Goal: Communication & Community: Answer question/provide support

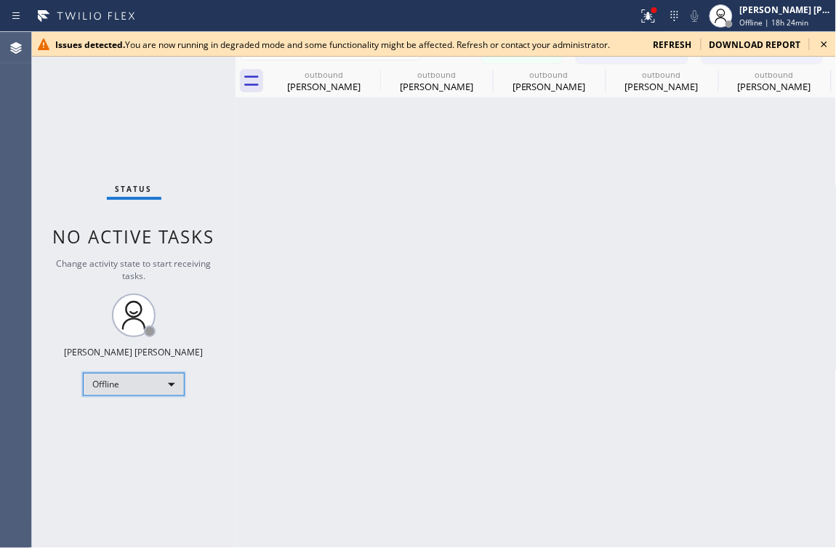
click at [167, 380] on div "Offline" at bounding box center [134, 384] width 102 height 23
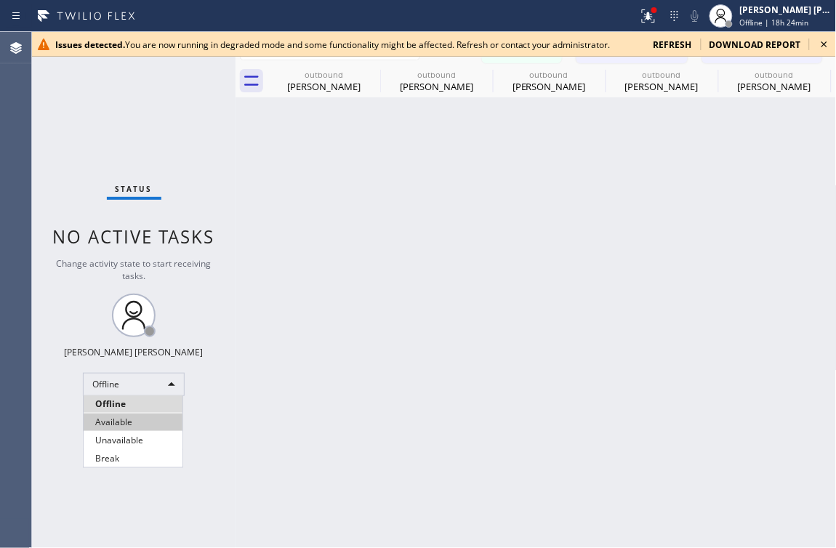
click at [117, 427] on li "Available" at bounding box center [133, 422] width 99 height 17
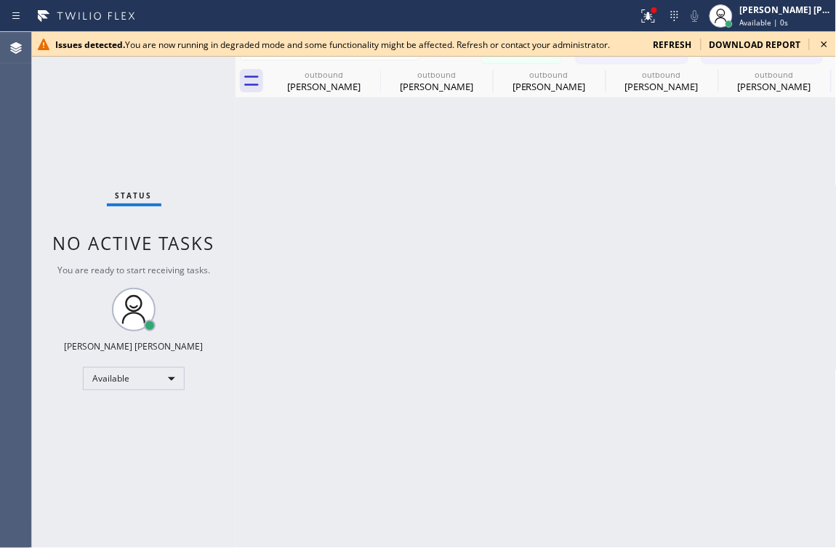
click at [822, 46] on icon at bounding box center [824, 44] width 17 height 17
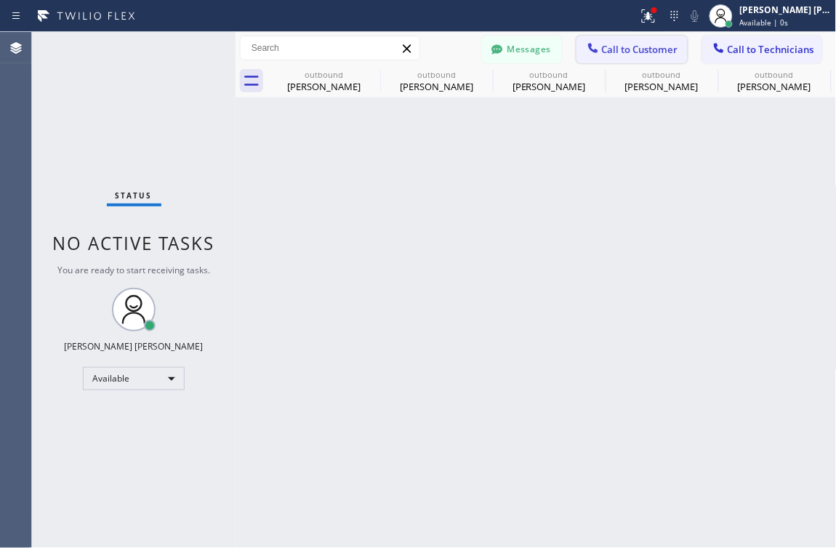
click at [649, 50] on span "Call to Customer" at bounding box center [640, 49] width 76 height 13
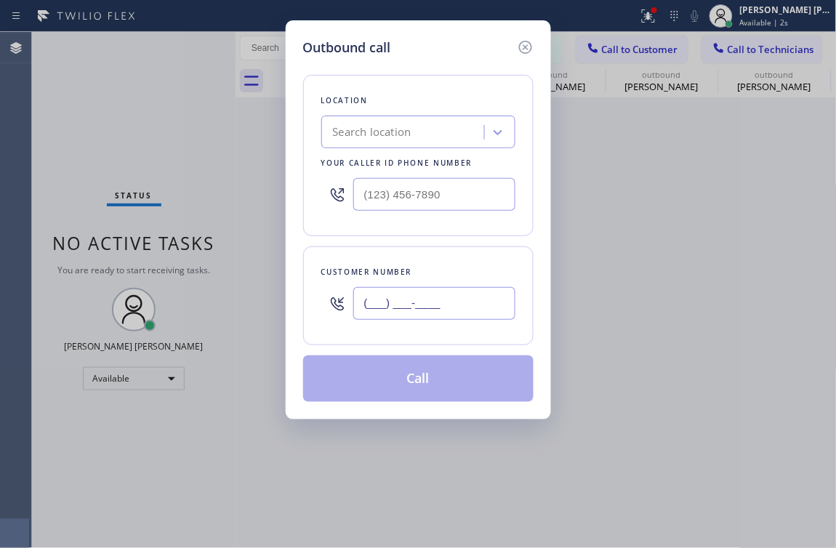
click at [400, 306] on input "(___) ___-____" at bounding box center [434, 303] width 162 height 33
paste input "316) 779-6042"
type input "[PHONE_NUMBER]"
click at [168, 119] on div "Outbound call Location Search location Your caller id phone number Customer num…" at bounding box center [418, 274] width 836 height 548
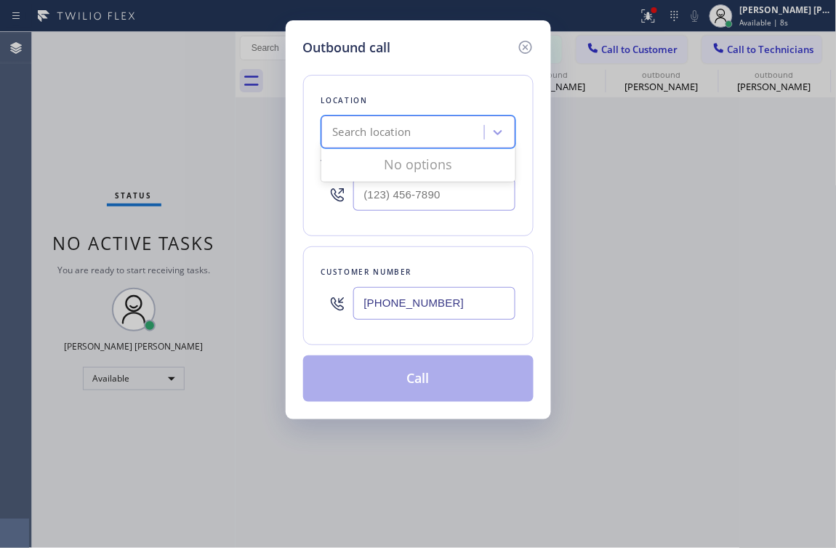
click at [446, 123] on div "Search location" at bounding box center [405, 132] width 159 height 25
paste input "Blue Moon Electrical [GEOGRAPHIC_DATA]"
type input "Blue Moon Electrical [GEOGRAPHIC_DATA]"
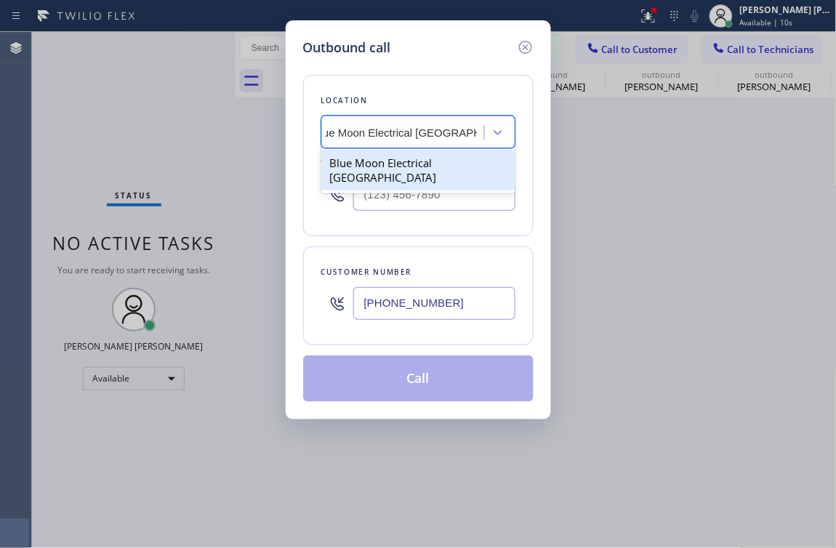
click at [401, 163] on div "Blue Moon Electrical [GEOGRAPHIC_DATA]" at bounding box center [418, 170] width 194 height 41
type input "[PHONE_NUMBER]"
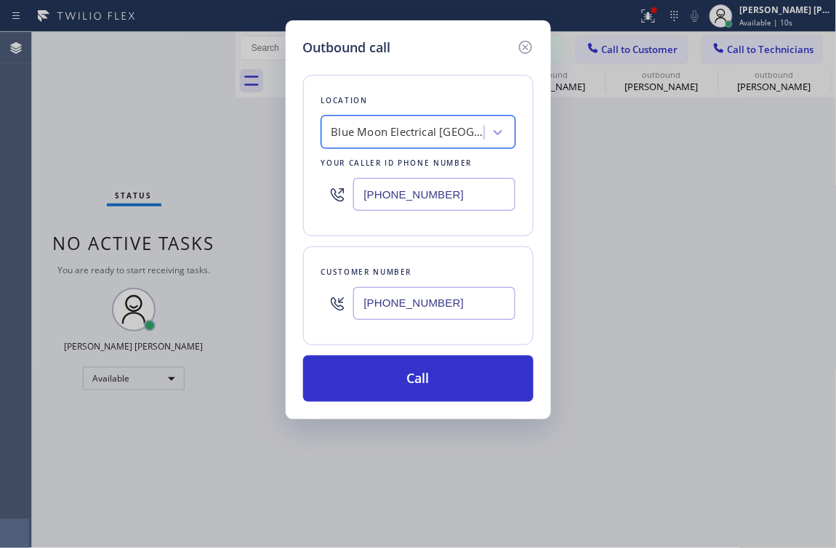
scroll to position [0, 1]
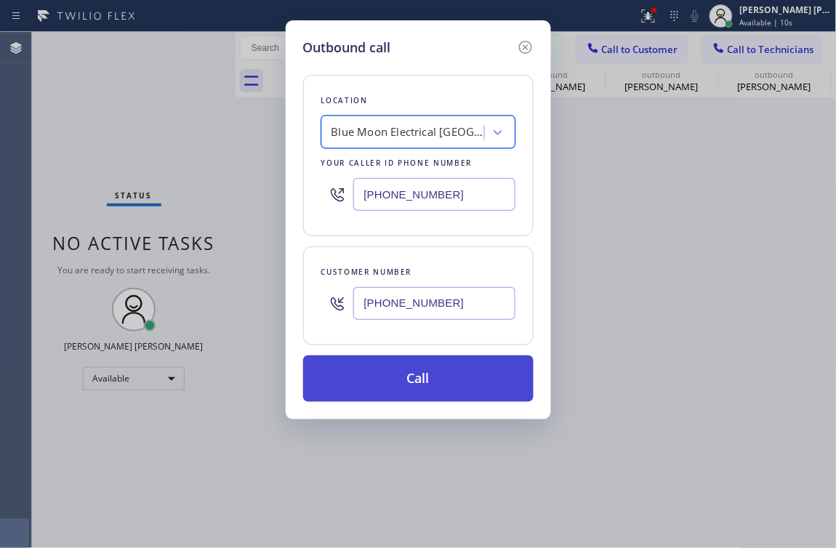
click at [416, 390] on button "Call" at bounding box center [418, 379] width 231 height 47
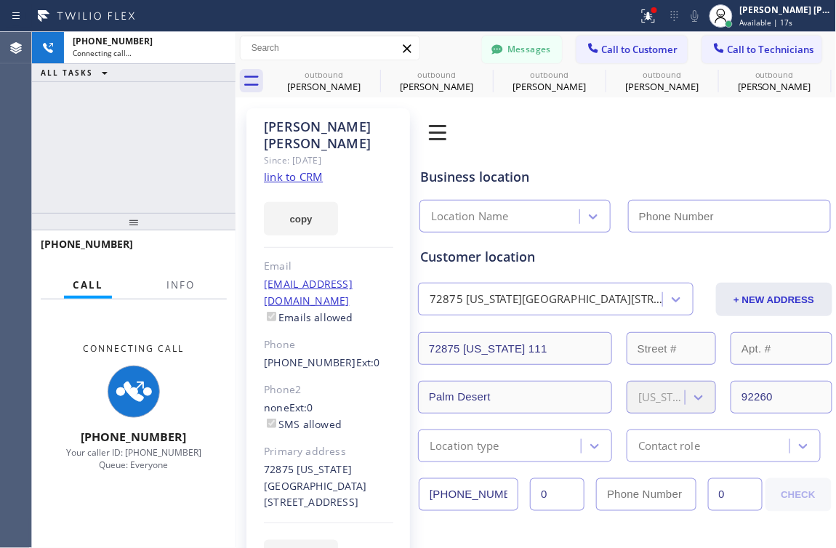
type input "[PHONE_NUMBER]"
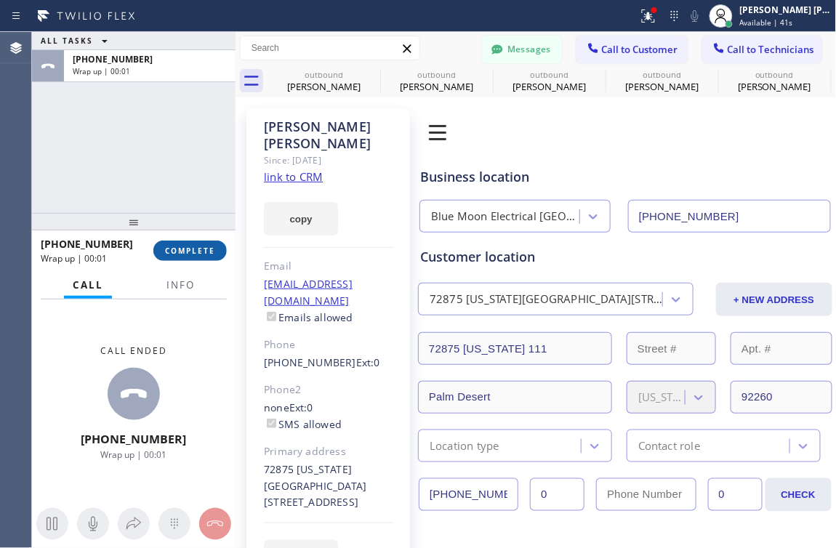
click at [195, 246] on span "COMPLETE" at bounding box center [190, 251] width 50 height 10
click at [112, 188] on div "ALL TASKS ALL TASKS ACTIVE TASKS TASKS IN WRAP UP +13167796042" at bounding box center [134, 122] width 204 height 181
click at [163, 143] on div "ALL TASKS ALL TASKS ACTIVE TASKS TASKS IN WRAP UP +13167796042" at bounding box center [134, 122] width 204 height 181
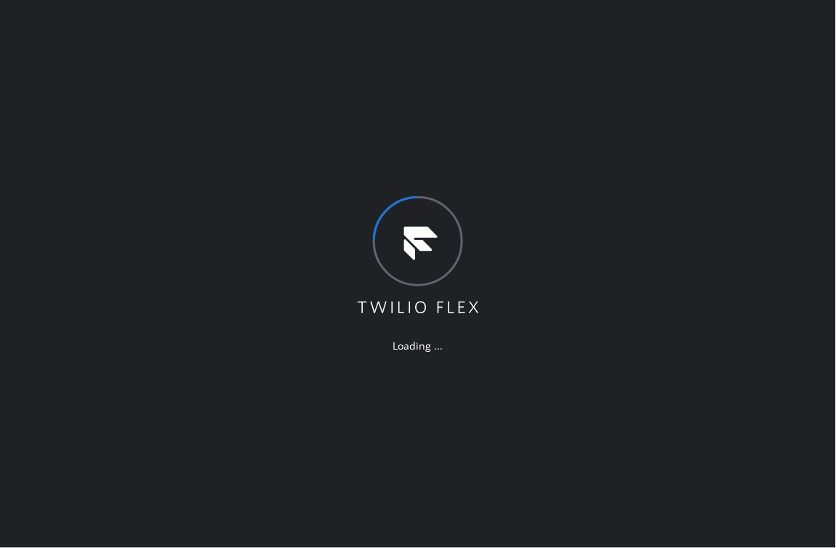
click at [77, 190] on div "Loading ..." at bounding box center [418, 274] width 836 height 548
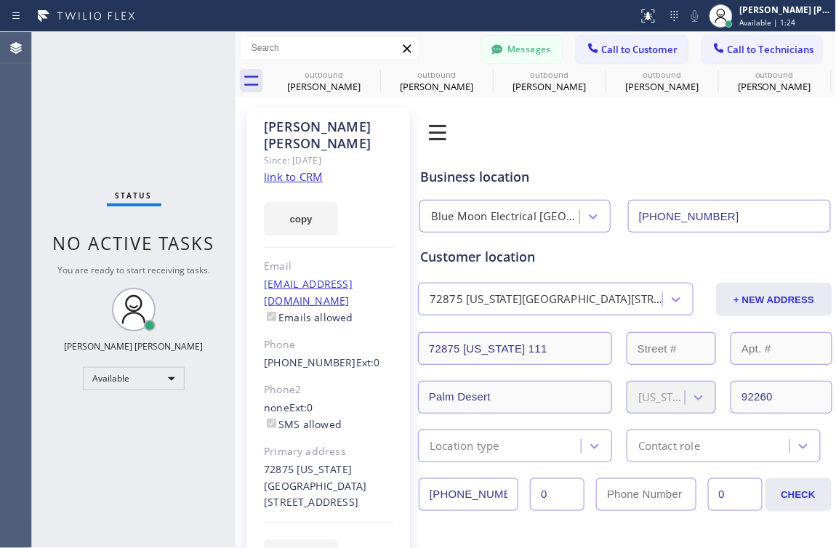
type input "[PHONE_NUMBER]"
click at [107, 189] on div "Status No active tasks You are ready to start receiving tasks. [PERSON_NAME] [P…" at bounding box center [134, 290] width 204 height 516
click at [613, 43] on span "Call to Customer" at bounding box center [640, 49] width 76 height 13
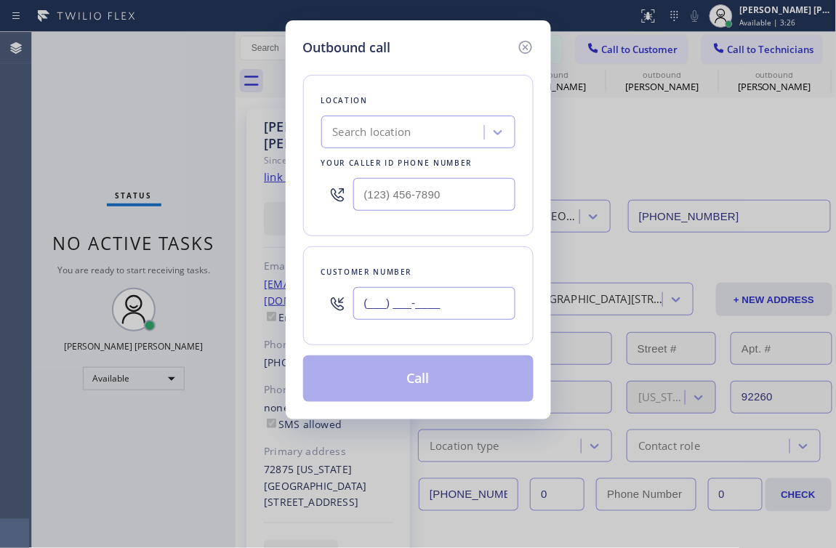
click at [398, 312] on input "(___) ___-____" at bounding box center [434, 303] width 162 height 33
paste input "316) 779-6042"
type input "[PHONE_NUMBER]"
drag, startPoint x: 132, startPoint y: 120, endPoint x: 378, endPoint y: 142, distance: 246.8
click at [132, 120] on div "Outbound call Location Search location Your caller id phone number Customer num…" at bounding box center [418, 274] width 836 height 548
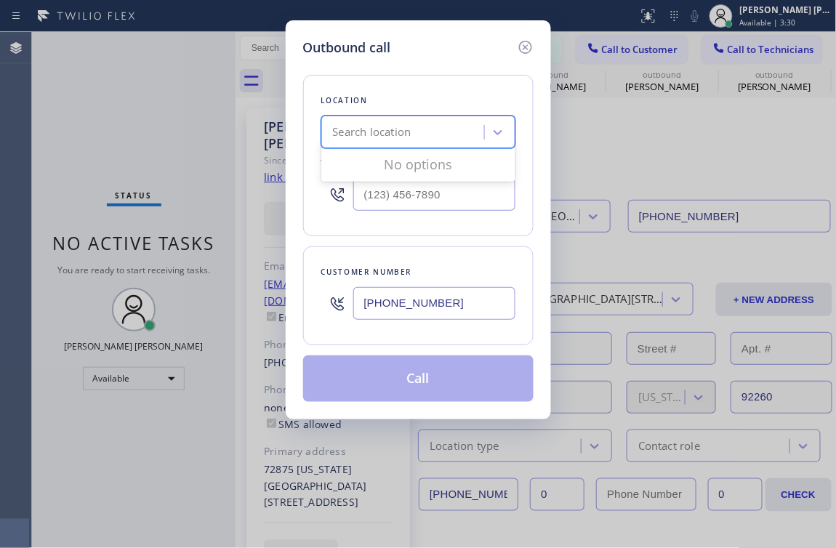
click at [455, 127] on div "Search location" at bounding box center [405, 132] width 159 height 25
paste input "Blue Moon Electrical [GEOGRAPHIC_DATA]"
type input "Blue Moon Electrical [GEOGRAPHIC_DATA]"
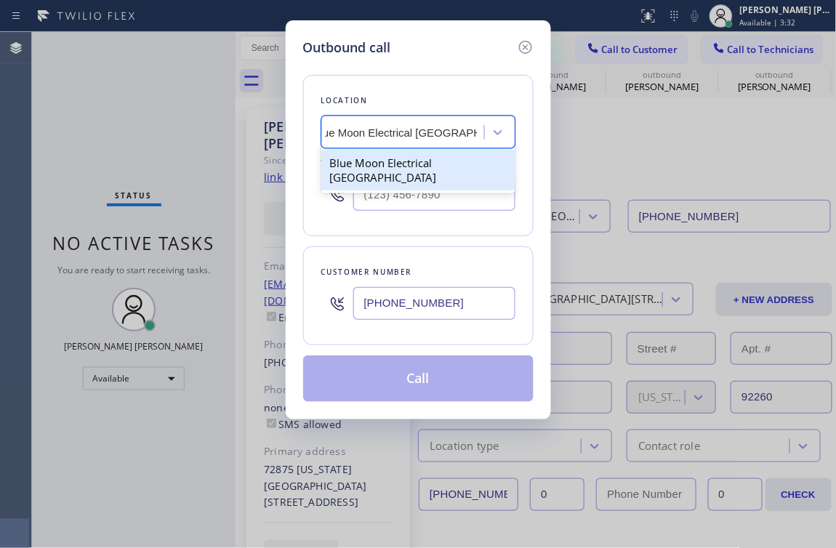
click at [399, 167] on div "Blue Moon Electrical [GEOGRAPHIC_DATA]" at bounding box center [418, 170] width 194 height 41
type input "[PHONE_NUMBER]"
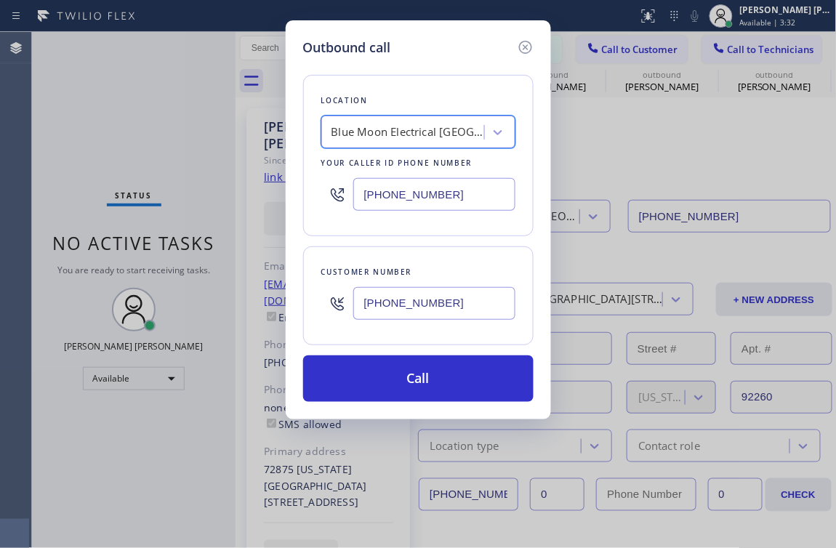
scroll to position [0, 1]
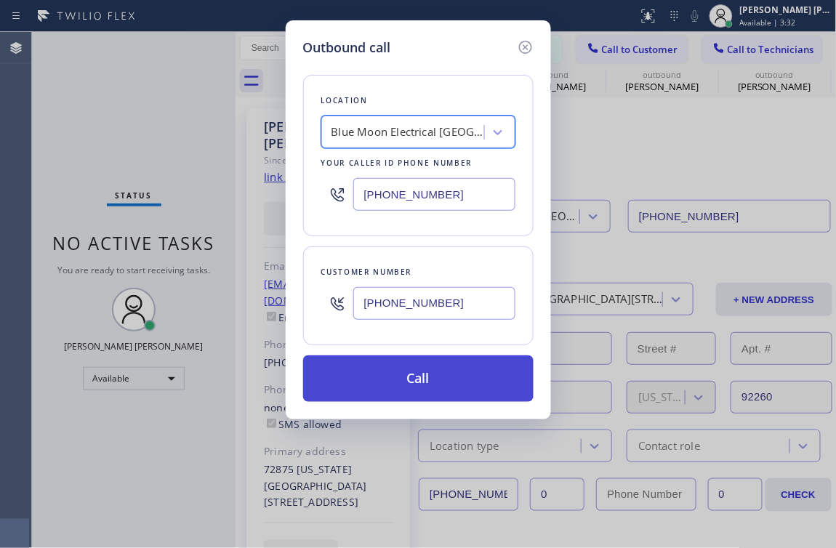
click at [426, 378] on button "Call" at bounding box center [418, 379] width 231 height 47
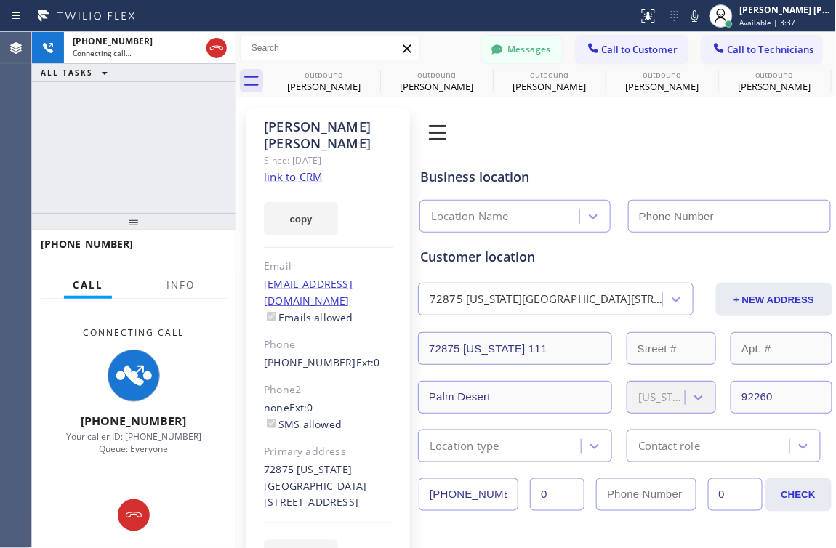
type input "[PHONE_NUMBER]"
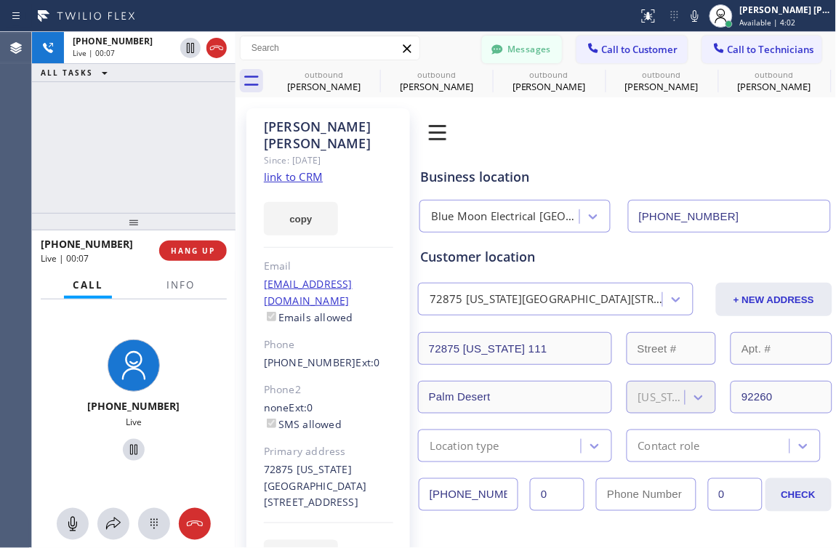
click at [519, 46] on button "Messages" at bounding box center [522, 50] width 80 height 28
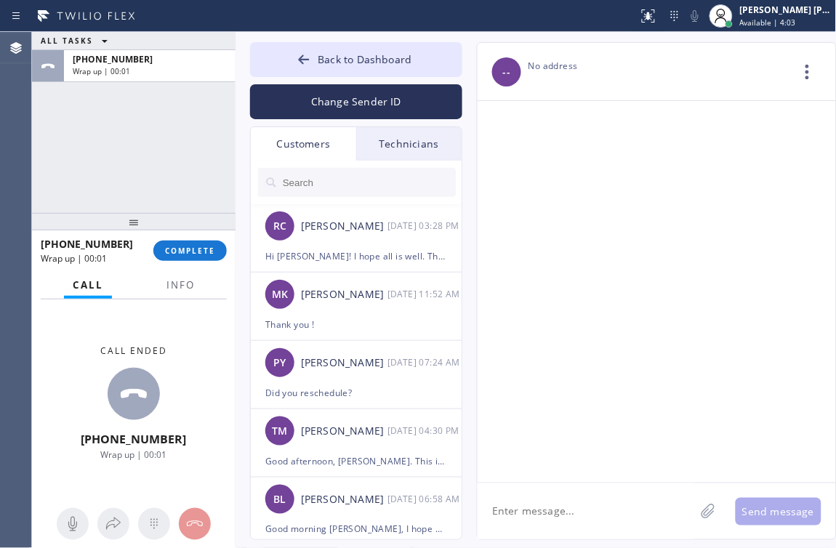
click at [346, 178] on input "text" at bounding box center [368, 182] width 175 height 29
paste input "Blue Moon Electrical [GEOGRAPHIC_DATA]"
type input "Blue Moon Electrical [GEOGRAPHIC_DATA]"
click at [159, 192] on div "ALL TASKS ALL TASKS ACTIVE TASKS TASKS IN WRAP UP [PHONE_NUMBER] Wrap up | 00:07" at bounding box center [134, 122] width 204 height 181
click at [327, 172] on input "text" at bounding box center [368, 182] width 175 height 29
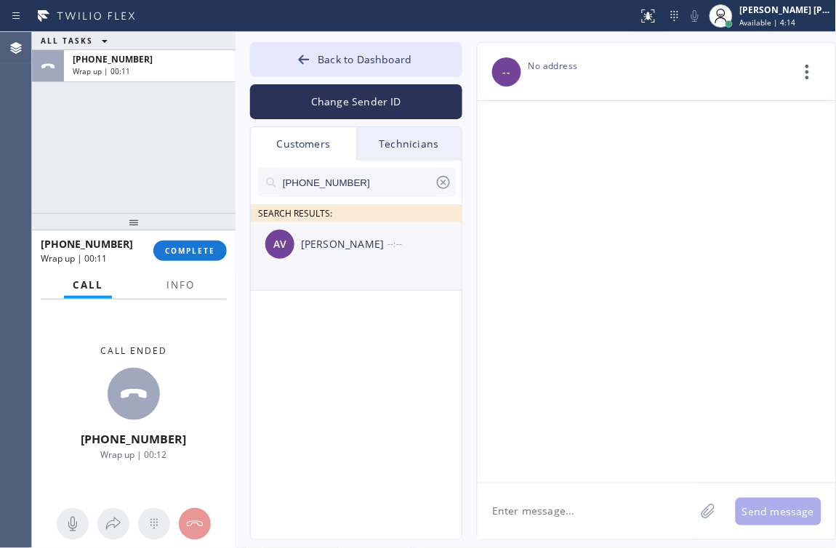
click at [337, 246] on div "[PERSON_NAME]" at bounding box center [344, 244] width 87 height 17
click at [555, 519] on textarea at bounding box center [586, 512] width 217 height 56
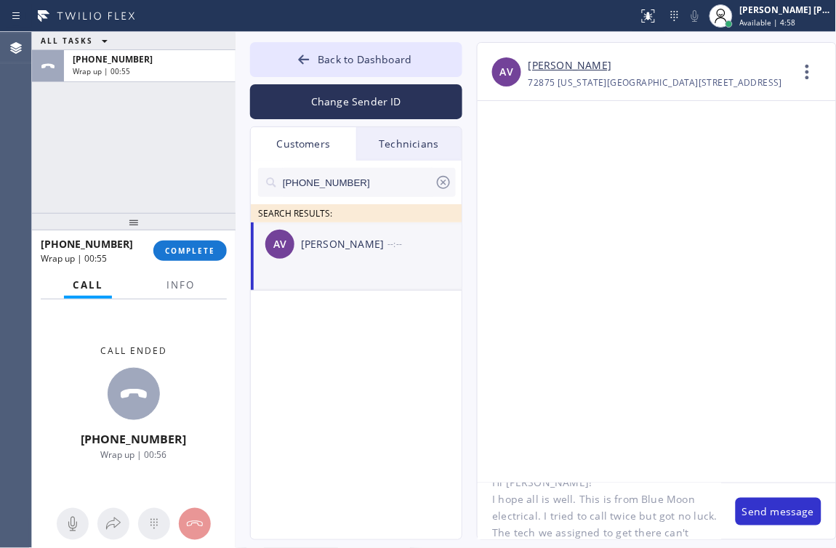
scroll to position [45, 0]
click at [647, 532] on textarea "Hi [PERSON_NAME]! I hope all is well. This is from Blue Moon electrical. I trie…" at bounding box center [600, 512] width 244 height 56
type textarea "Hi [PERSON_NAME]! I hope all is well. This is from Blue Moon electrical. I trie…"
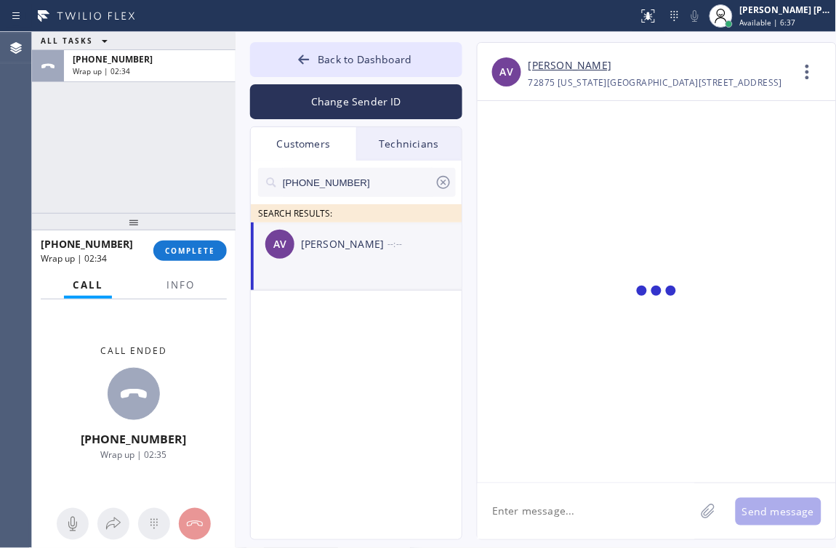
scroll to position [0, 0]
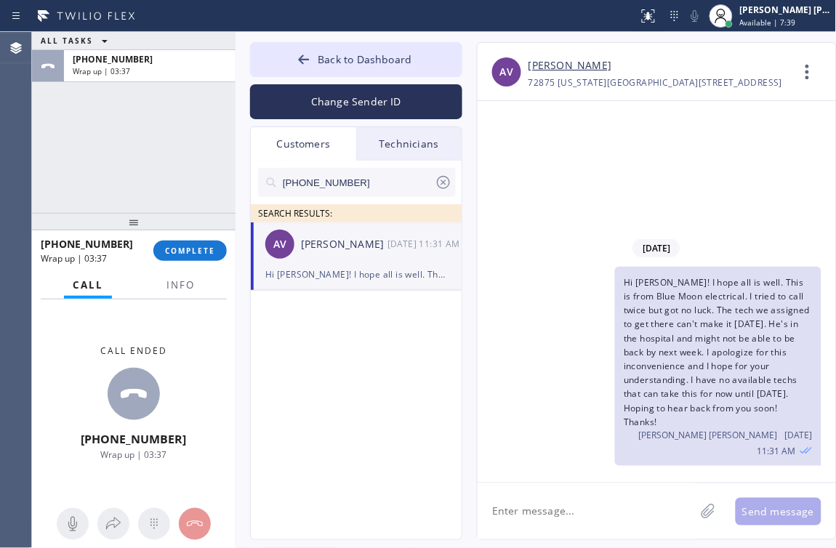
drag, startPoint x: 106, startPoint y: 123, endPoint x: 142, endPoint y: 130, distance: 36.4
click at [107, 126] on div "ALL TASKS ALL TASKS ACTIVE TASKS TASKS IN WRAP UP [PHONE_NUMBER] Wrap up | 03:37" at bounding box center [134, 122] width 204 height 181
click at [194, 246] on span "COMPLETE" at bounding box center [190, 251] width 50 height 10
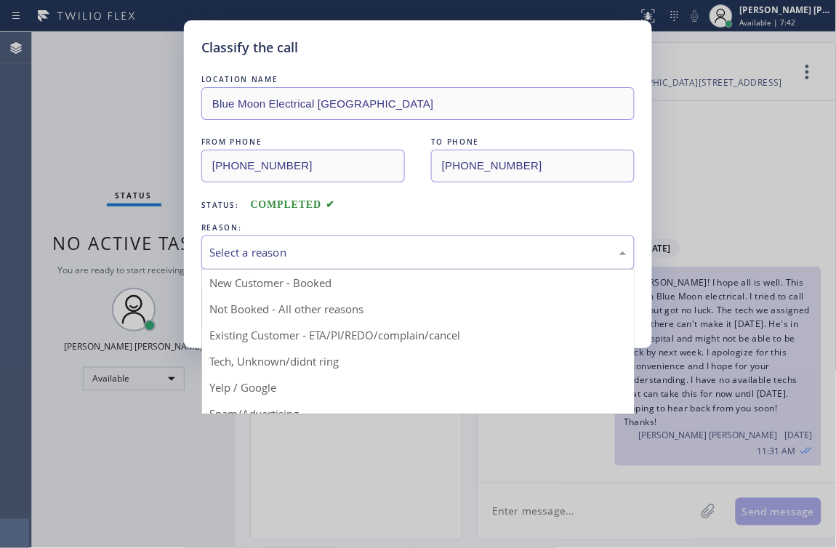
drag, startPoint x: 329, startPoint y: 258, endPoint x: 322, endPoint y: 303, distance: 45.6
click at [329, 261] on div "Select a reason" at bounding box center [418, 253] width 434 height 34
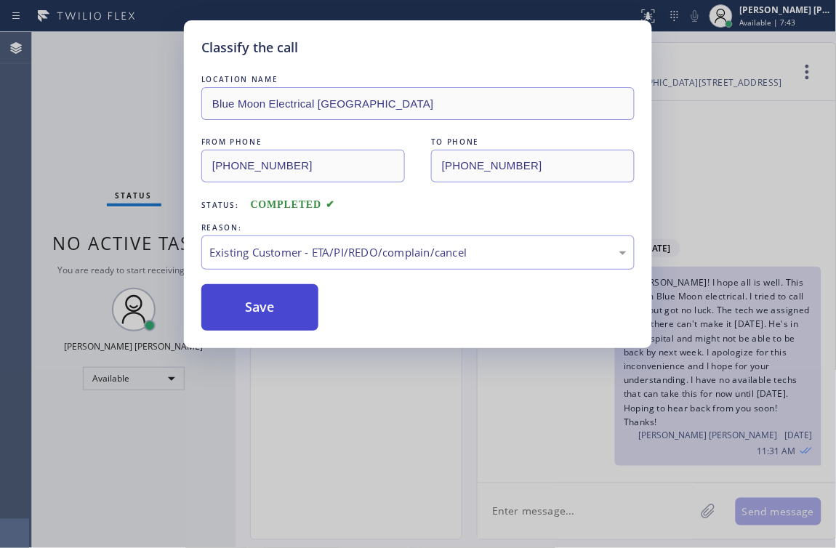
click at [260, 329] on button "Save" at bounding box center [259, 307] width 117 height 47
click at [261, 311] on ul "AV [PERSON_NAME] [DATE] 11:31 AM Hi [PERSON_NAME]! I hope all is well. This is …" at bounding box center [357, 273] width 212 height 101
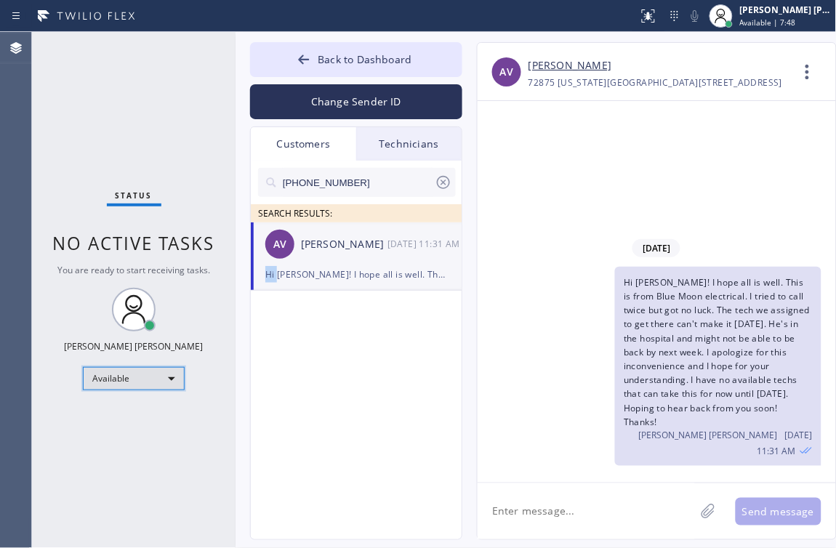
click at [140, 379] on div "Available" at bounding box center [134, 378] width 102 height 23
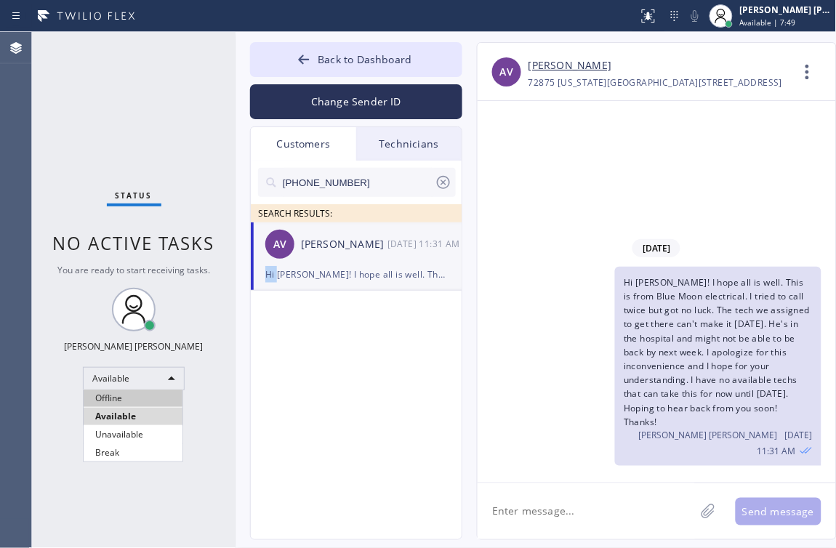
click at [133, 403] on li "Offline" at bounding box center [133, 398] width 99 height 17
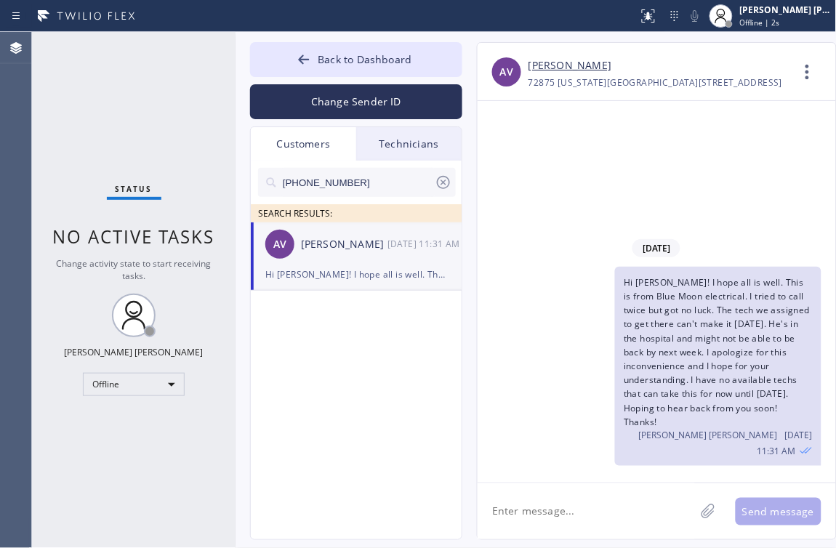
drag, startPoint x: 87, startPoint y: 79, endPoint x: 89, endPoint y: 23, distance: 55.3
click at [89, 79] on div "Status No active tasks Change activity state to start receiving tasks. [PERSON_…" at bounding box center [134, 290] width 204 height 516
drag, startPoint x: 171, startPoint y: 508, endPoint x: 105, endPoint y: 276, distance: 241.1
click at [169, 501] on div "Status No active tasks Change activity state to start receiving tasks. [PERSON_…" at bounding box center [134, 290] width 204 height 516
click at [332, 63] on span "Back to Dashboard" at bounding box center [365, 59] width 94 height 14
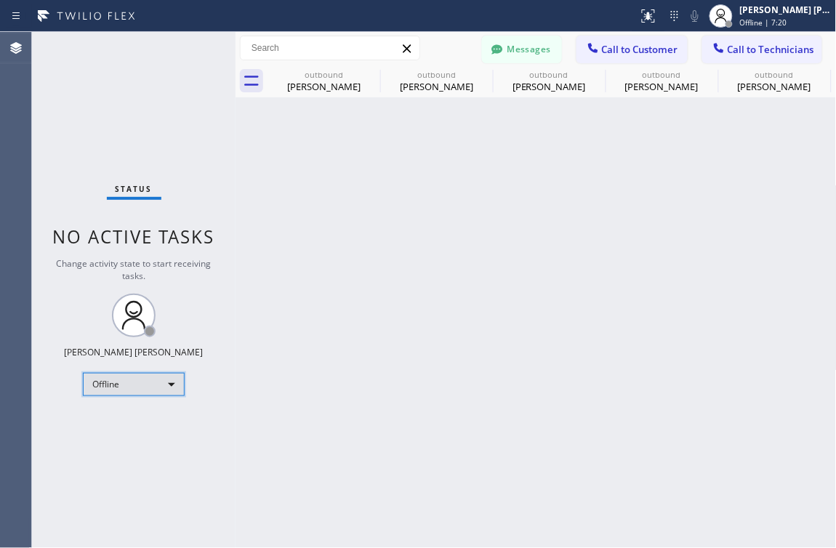
click at [145, 388] on div "Offline" at bounding box center [134, 384] width 102 height 23
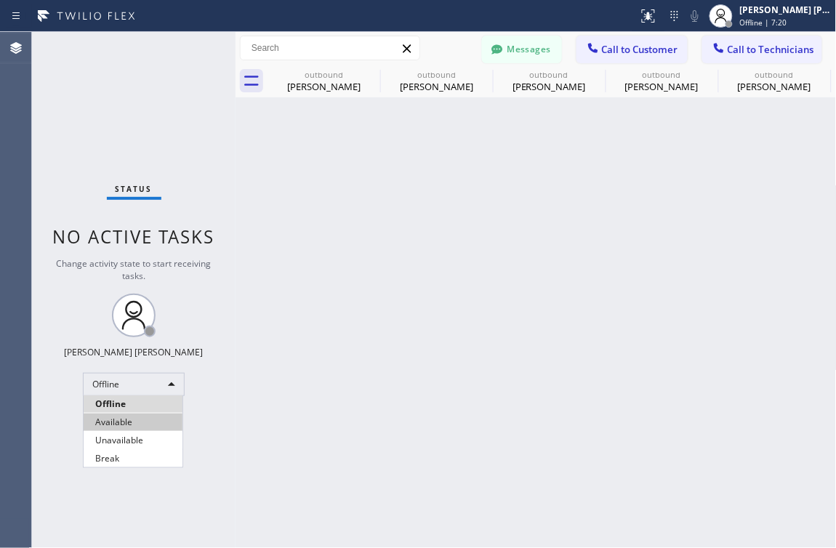
click at [145, 423] on li "Available" at bounding box center [133, 422] width 99 height 17
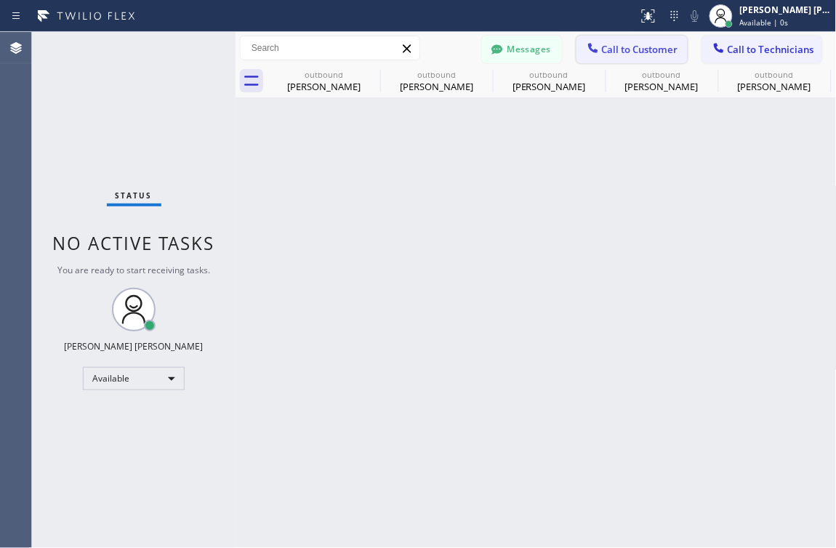
click at [617, 48] on span "Call to Customer" at bounding box center [640, 49] width 76 height 13
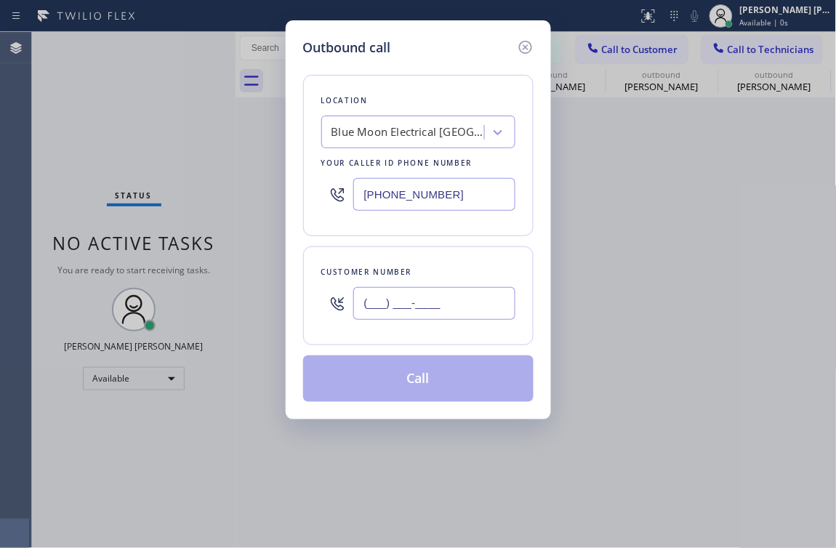
click at [388, 314] on input "(___) ___-____" at bounding box center [434, 303] width 162 height 33
paste input "562) 243-0490"
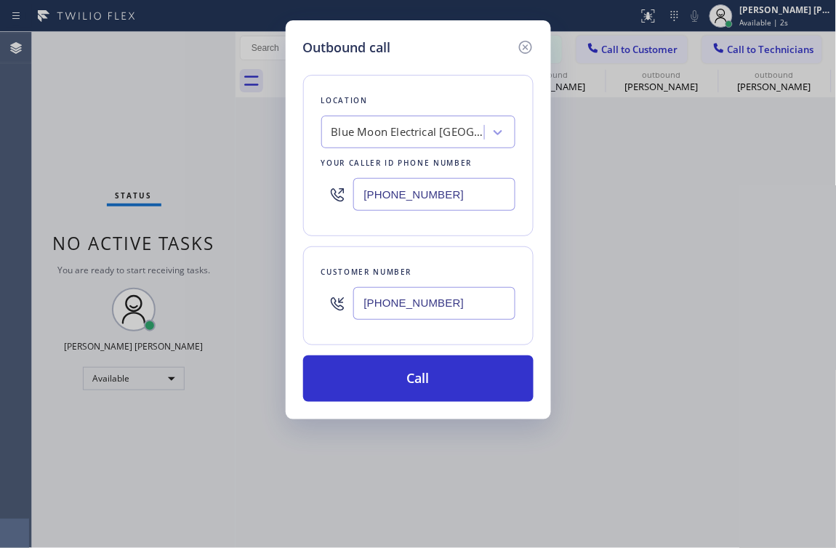
type input "[PHONE_NUMBER]"
click at [140, 218] on div "Outbound call Location Blue Moon Electrical [GEOGRAPHIC_DATA] Your caller id ph…" at bounding box center [418, 274] width 836 height 548
click at [404, 135] on div "Blue Moon Electrical [GEOGRAPHIC_DATA]" at bounding box center [408, 132] width 153 height 17
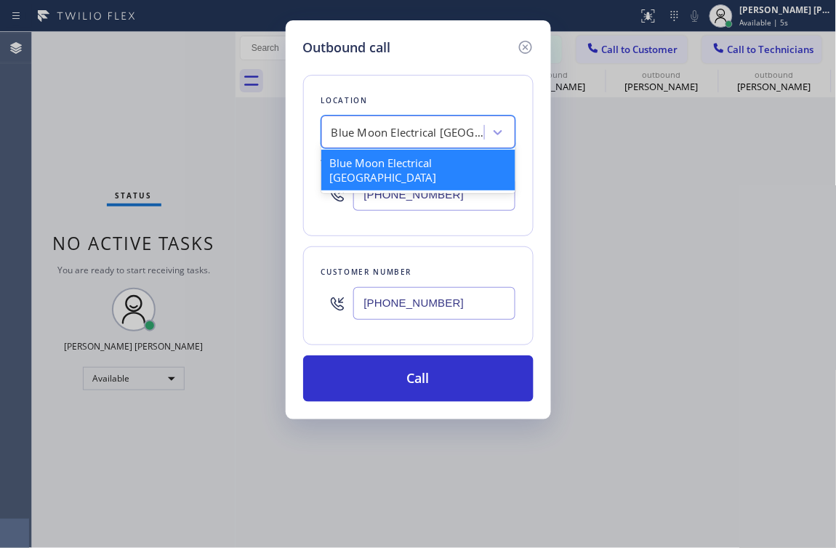
paste input "Zoom Electricians [GEOGRAPHIC_DATA]"
type input "Zoom Electricians [GEOGRAPHIC_DATA]"
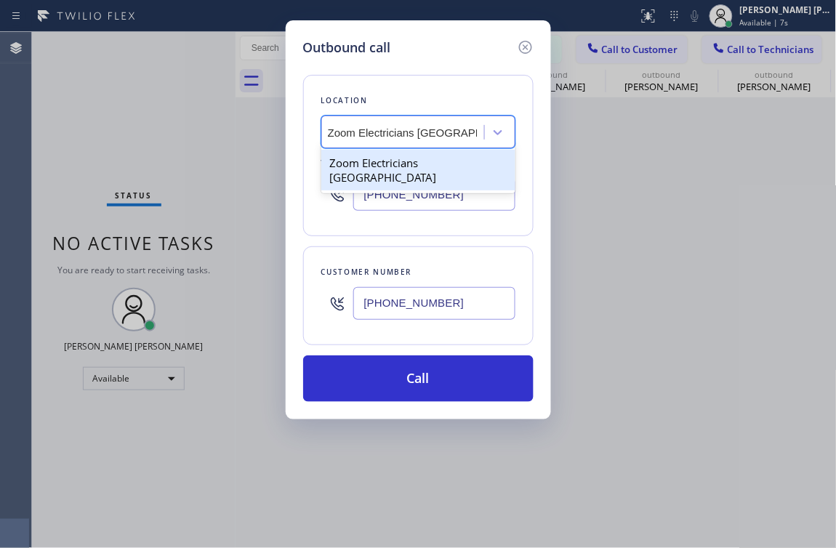
click at [402, 159] on div "Zoom Electricians [GEOGRAPHIC_DATA]" at bounding box center [418, 170] width 194 height 41
type input "[PHONE_NUMBER]"
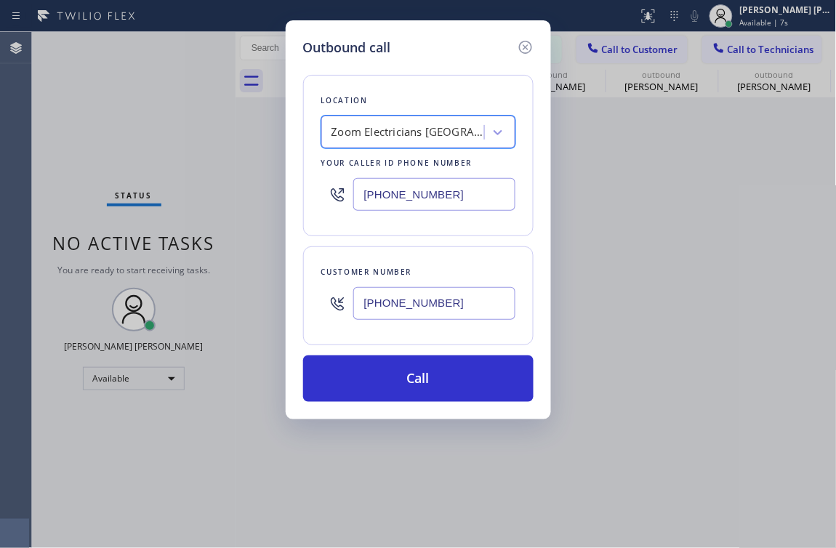
scroll to position [0, 1]
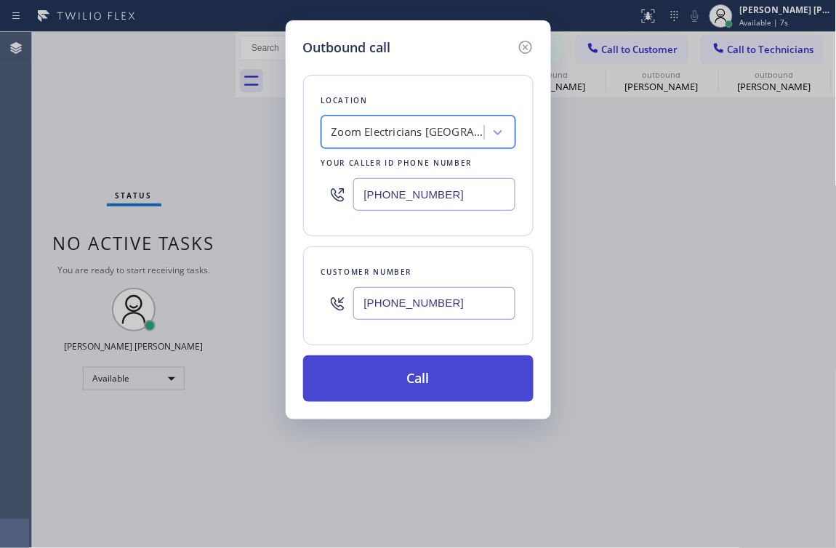
click at [471, 390] on button "Call" at bounding box center [418, 379] width 231 height 47
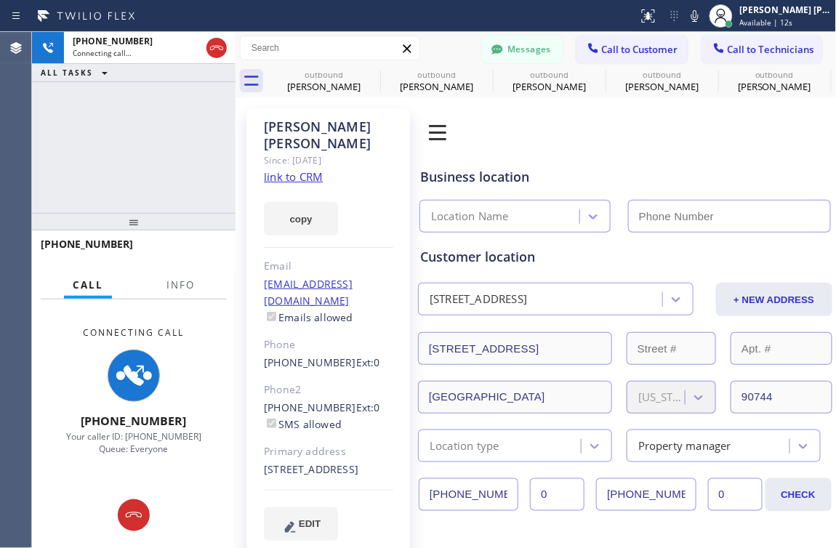
type input "[PHONE_NUMBER]"
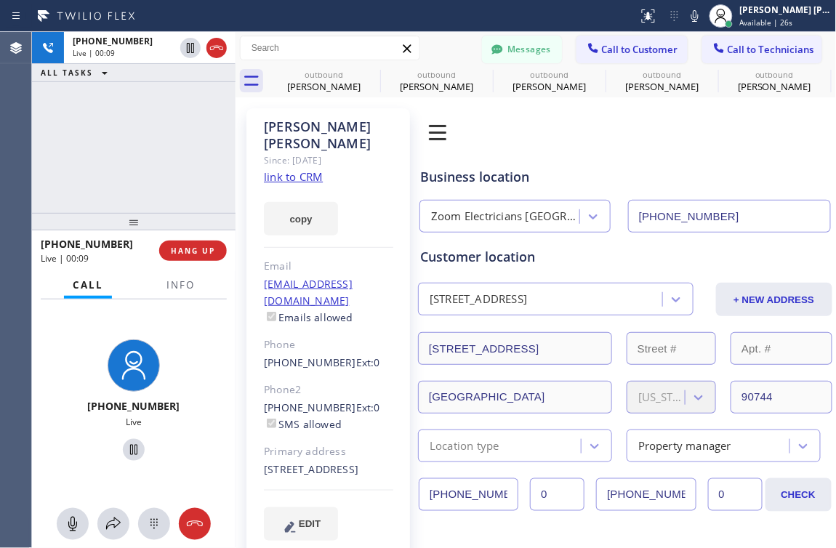
click at [87, 148] on div "[PHONE_NUMBER] Live | 00:09 ALL TASKS ALL TASKS ACTIVE TASKS TASKS IN WRAP UP" at bounding box center [134, 122] width 204 height 181
click at [90, 443] on div at bounding box center [134, 451] width 112 height 30
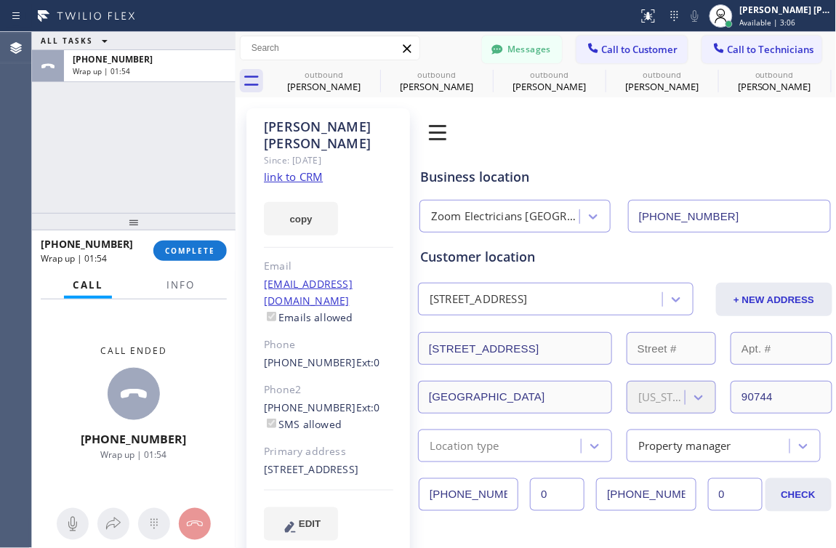
drag, startPoint x: 60, startPoint y: 452, endPoint x: 101, endPoint y: 436, distance: 43.5
click at [60, 452] on div "Call ended [PHONE_NUMBER] Wrap up | 01:54" at bounding box center [134, 402] width 204 height 205
click at [194, 244] on button "COMPLETE" at bounding box center [189, 251] width 73 height 20
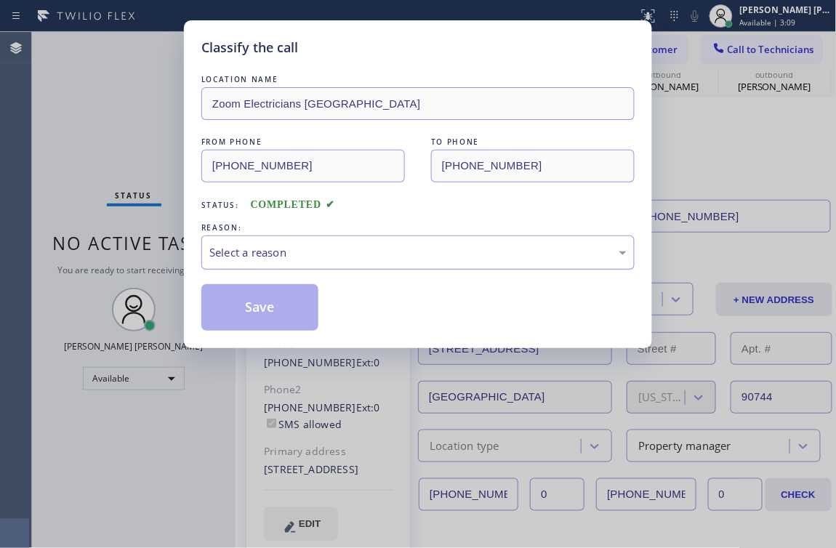
click at [308, 241] on div "Select a reason" at bounding box center [418, 253] width 434 height 34
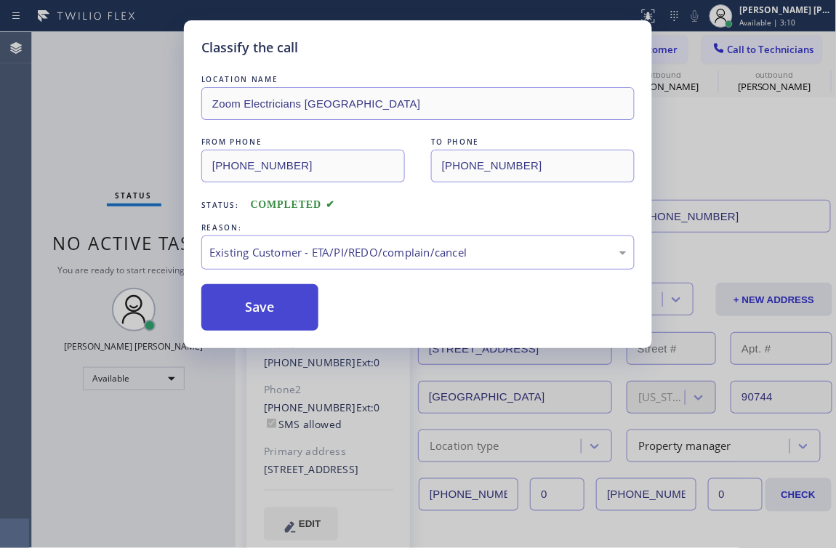
click at [268, 309] on button "Save" at bounding box center [259, 307] width 117 height 47
click at [180, 441] on div "Classify the call LOCATION NAME Zoom Electricians [GEOGRAPHIC_DATA] FROM PHONE …" at bounding box center [418, 274] width 836 height 548
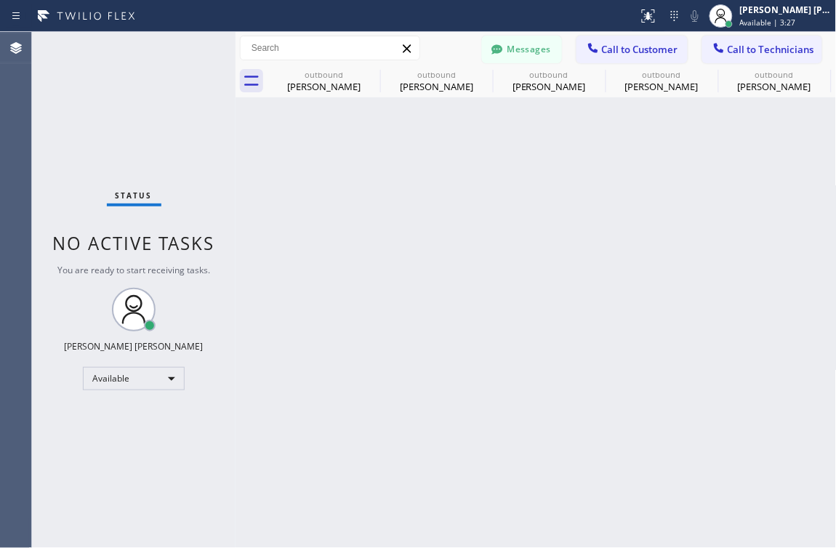
click at [597, 436] on div "Back to Dashboard Change Sender ID Customers Technicians [PHONE_NUMBER] SEARCH …" at bounding box center [537, 290] width 602 height 516
click at [165, 377] on div "Available" at bounding box center [134, 378] width 102 height 23
click at [117, 395] on li "Offline" at bounding box center [133, 398] width 99 height 17
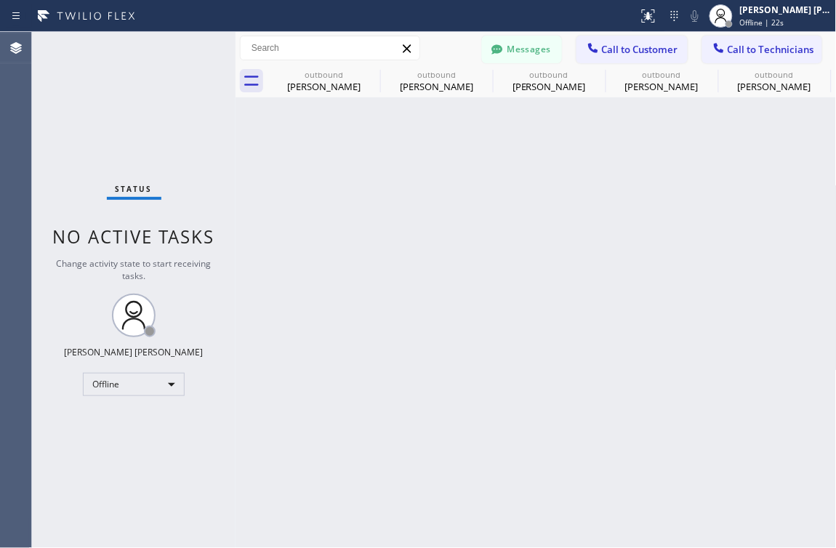
click at [186, 522] on div "Status No active tasks Change activity state to start receiving tasks. [PERSON_…" at bounding box center [134, 290] width 204 height 516
